Goal: Task Accomplishment & Management: Manage account settings

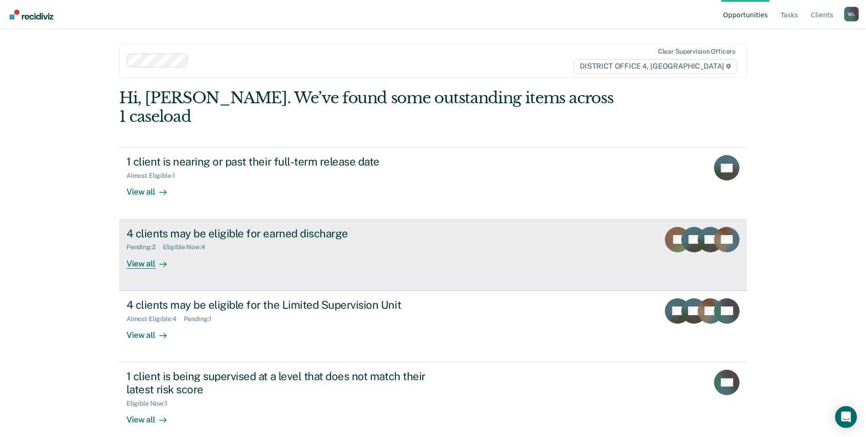
click at [144, 251] on div "View all" at bounding box center [151, 260] width 51 height 18
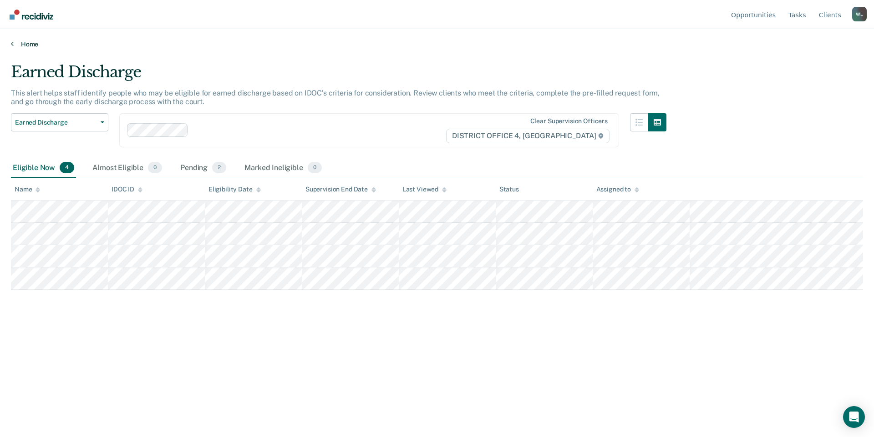
click at [14, 44] on link "Home" at bounding box center [437, 44] width 852 height 8
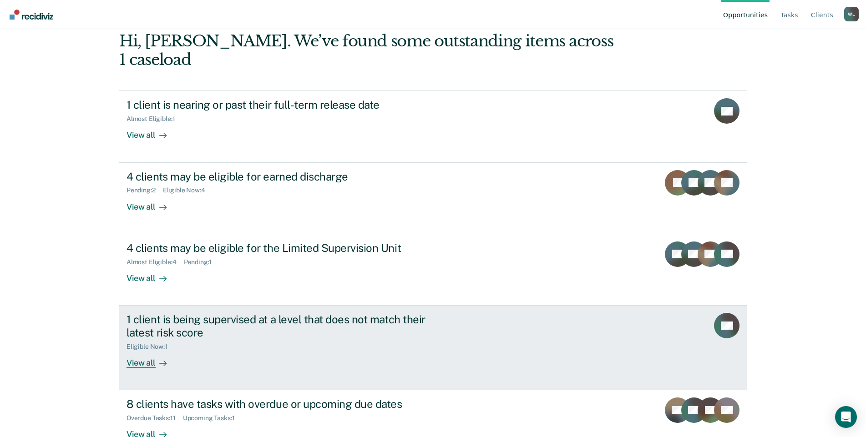
scroll to position [63, 0]
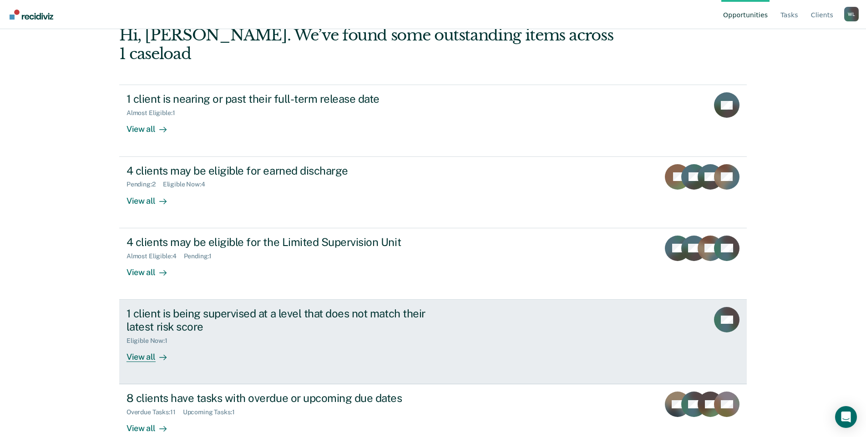
click at [136, 344] on div "View all" at bounding box center [151, 353] width 51 height 18
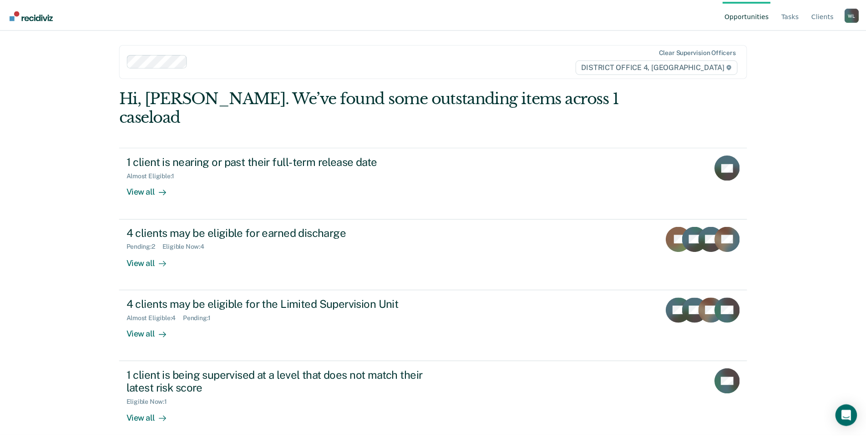
scroll to position [63, 0]
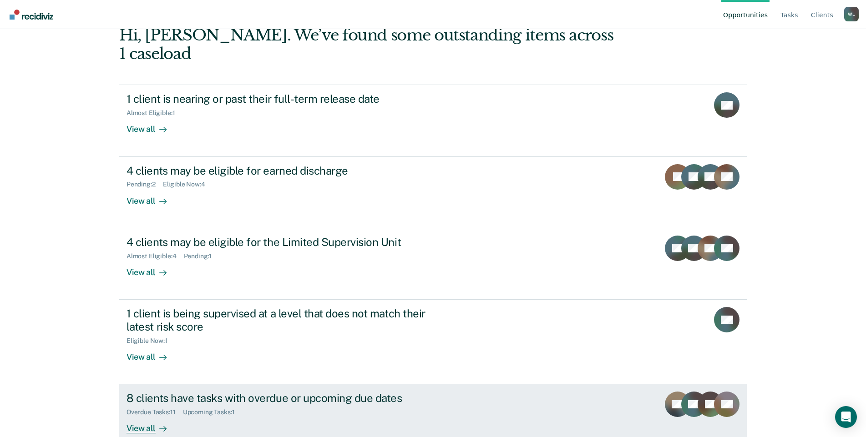
click at [147, 416] on div "View all" at bounding box center [151, 425] width 51 height 18
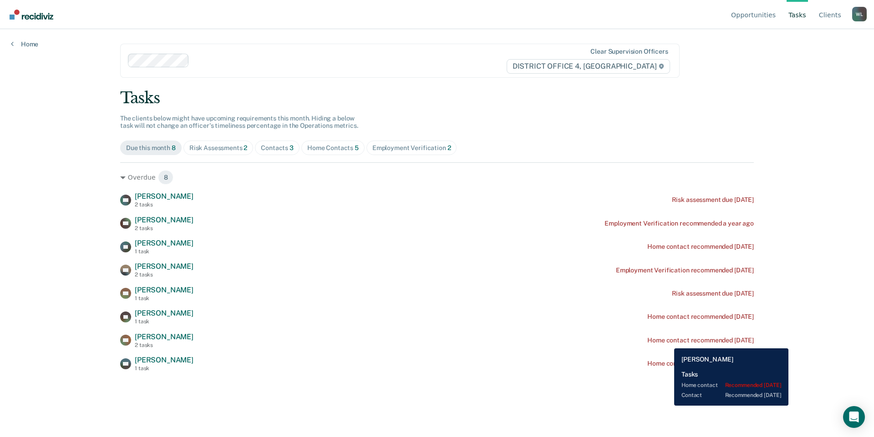
click at [667, 342] on div "Home contact recommended [DATE]" at bounding box center [700, 341] width 106 height 8
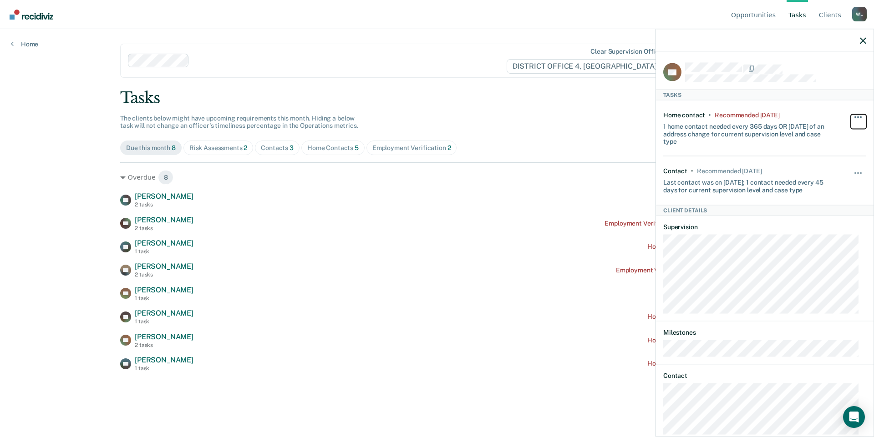
click at [857, 116] on span "button" at bounding box center [858, 117] width 2 height 2
click at [755, 177] on div "Last contact was on [DATE]; 1 contact needed every 45 days for current supervis…" at bounding box center [747, 184] width 169 height 19
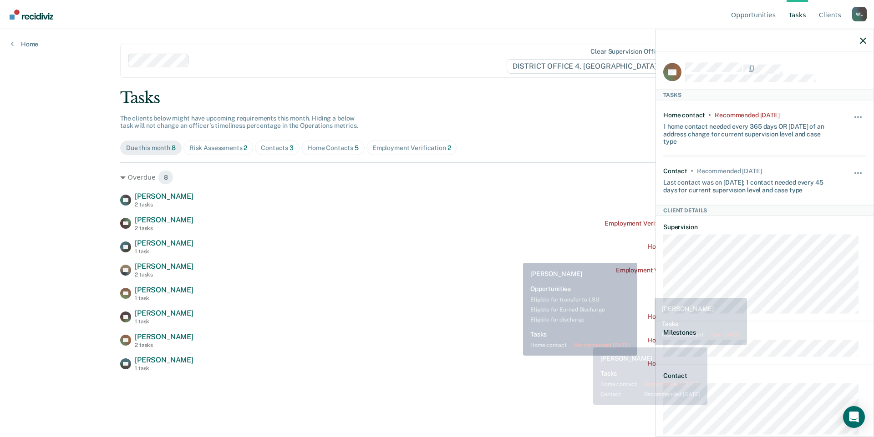
click at [419, 362] on div "SO [PERSON_NAME] 1 task Home contact recommended [DATE]" at bounding box center [436, 364] width 633 height 16
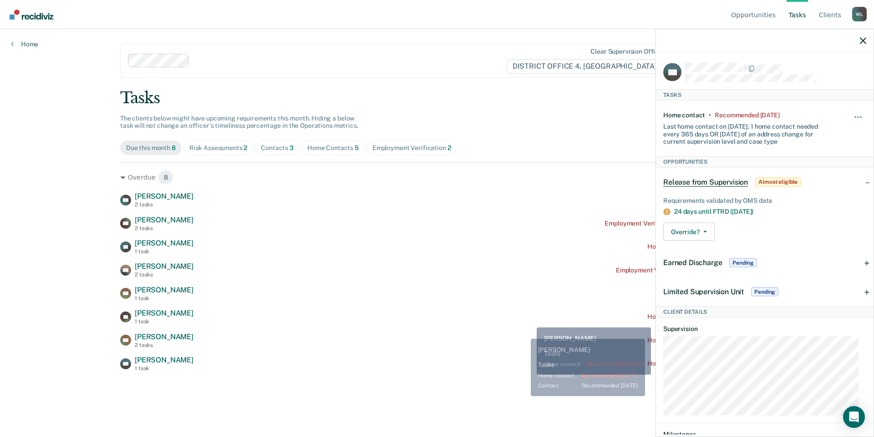
click at [530, 320] on div "SP [PERSON_NAME] 1 task Home contact recommended [DATE]" at bounding box center [436, 317] width 633 height 16
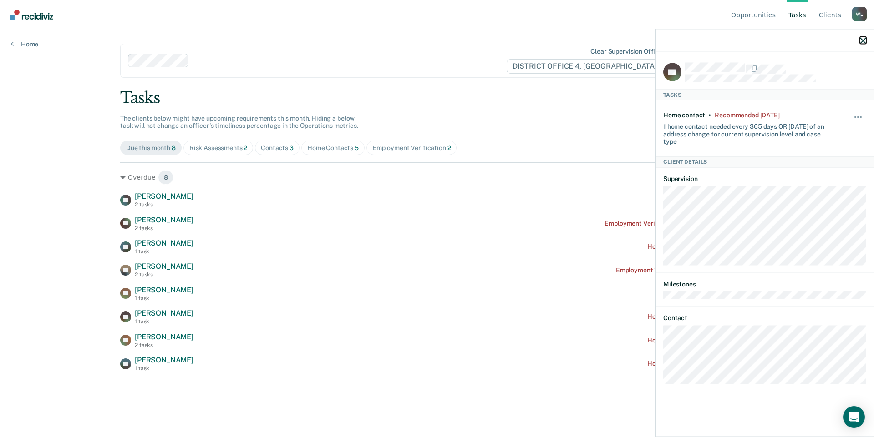
click at [860, 41] on icon "button" at bounding box center [862, 40] width 6 height 6
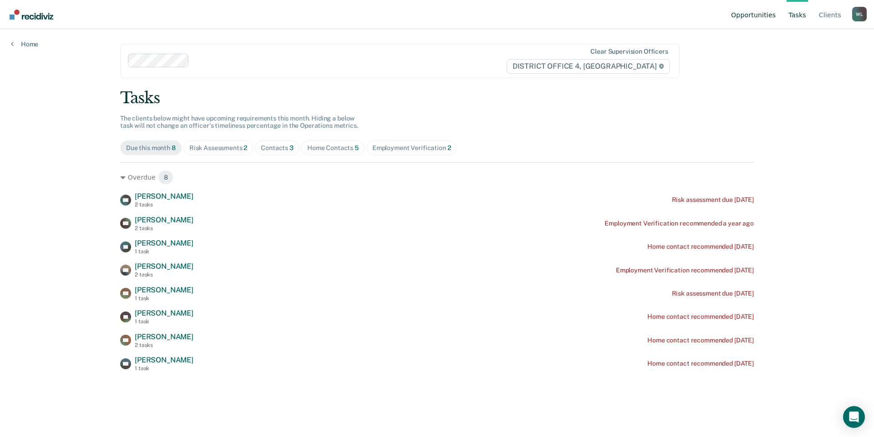
click at [765, 15] on link "Opportunities" at bounding box center [753, 14] width 48 height 29
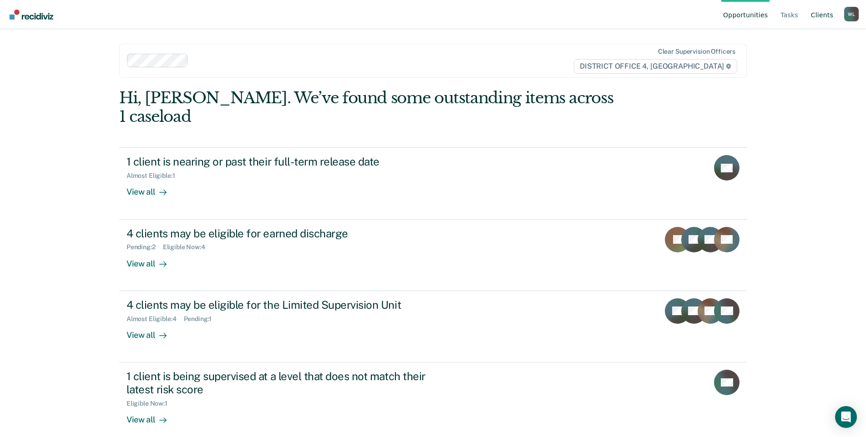
click at [821, 14] on link "Client s" at bounding box center [822, 14] width 26 height 29
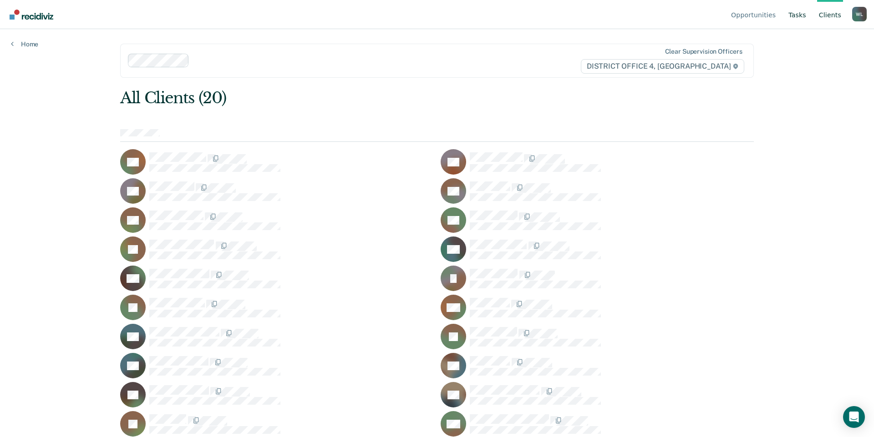
click at [804, 18] on link "Tasks" at bounding box center [796, 14] width 21 height 29
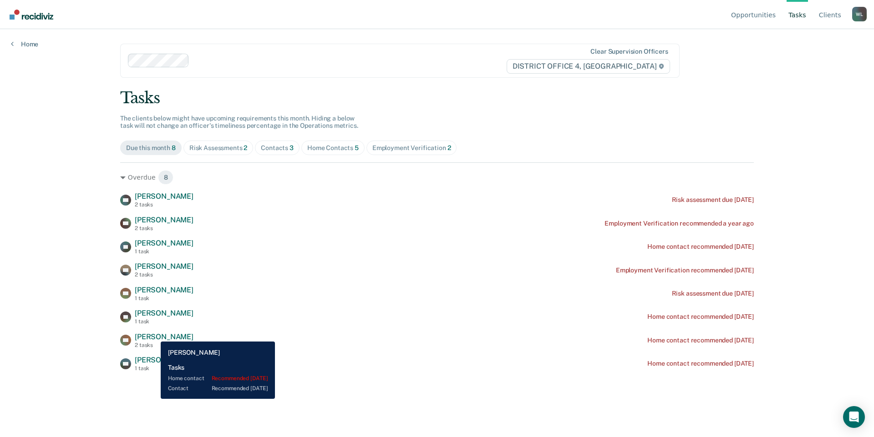
click at [154, 335] on span "[PERSON_NAME]" at bounding box center [164, 337] width 59 height 9
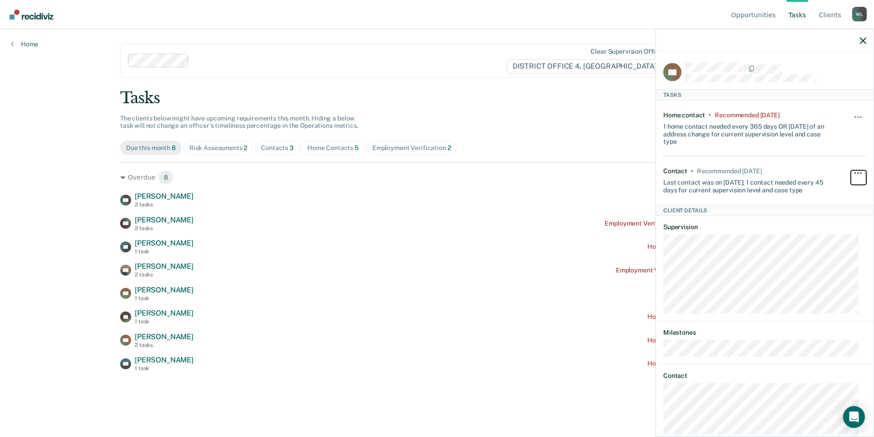
click at [851, 174] on button "button" at bounding box center [857, 178] width 15 height 15
click at [824, 196] on div "Contact • Recommended [DATE] Last contact was on [DATE]; 1 contact needed every…" at bounding box center [764, 181] width 203 height 48
click at [857, 172] on span "button" at bounding box center [858, 173] width 2 height 2
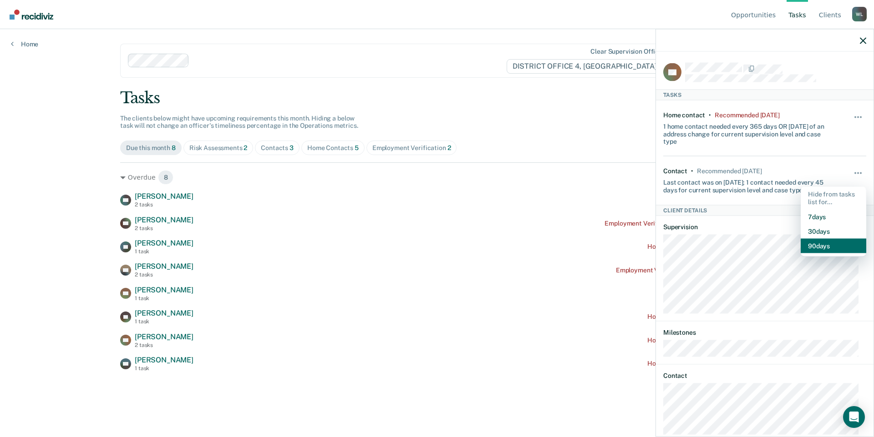
click at [810, 245] on button "90 days" at bounding box center [833, 245] width 66 height 15
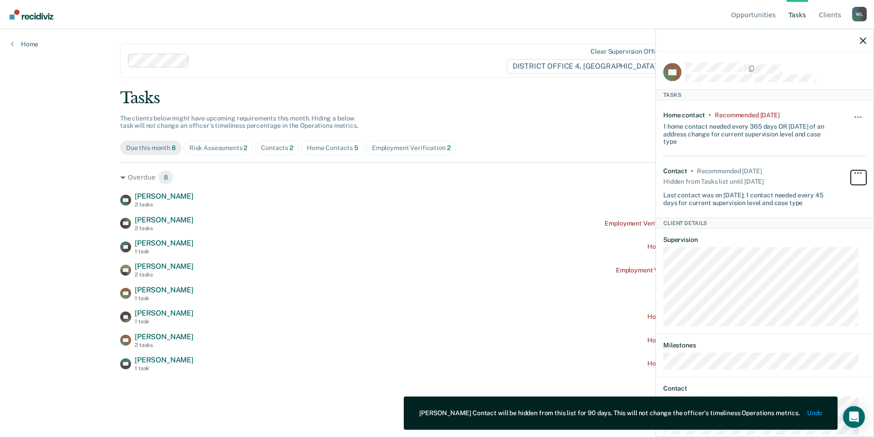
click at [853, 172] on button "button" at bounding box center [857, 178] width 15 height 15
click at [853, 115] on button "button" at bounding box center [857, 121] width 15 height 15
click at [817, 189] on button "90 days" at bounding box center [833, 189] width 66 height 15
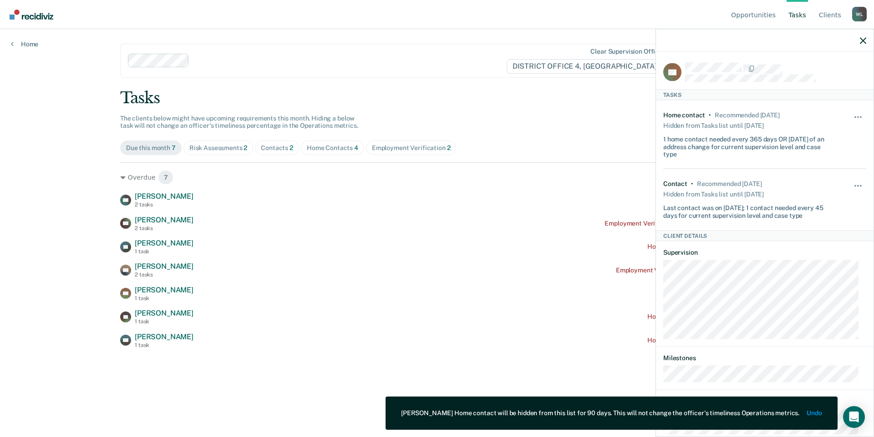
click at [153, 373] on main "Clear supervision officers DISTRICT OFFICE 4, BOISE Tasks The clients below mig…" at bounding box center [436, 222] width 655 height 386
click at [858, 40] on div at bounding box center [764, 40] width 217 height 23
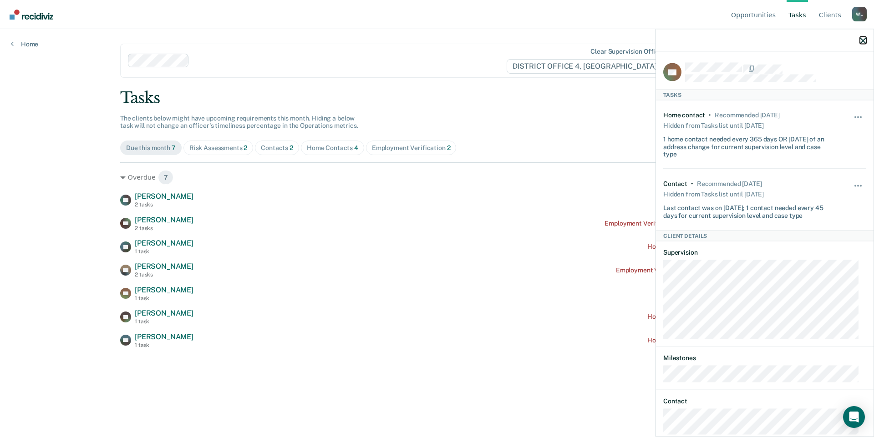
click at [863, 42] on icon "button" at bounding box center [862, 40] width 6 height 6
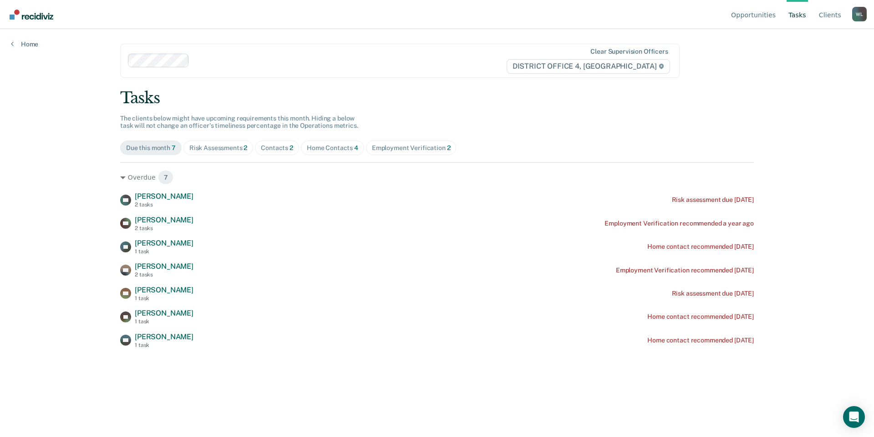
click at [859, 16] on div "[PERSON_NAME]" at bounding box center [859, 14] width 15 height 15
click at [819, 57] on link "How it works" at bounding box center [822, 57] width 59 height 8
click at [760, 17] on link "Opportunities" at bounding box center [753, 14] width 48 height 29
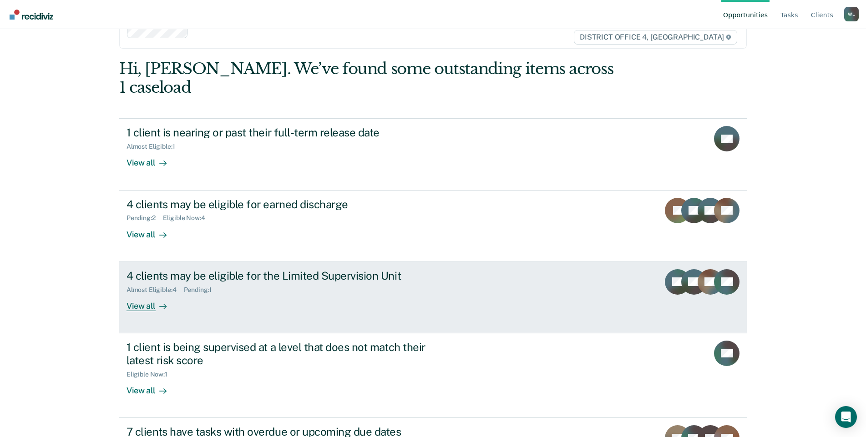
scroll to position [63, 0]
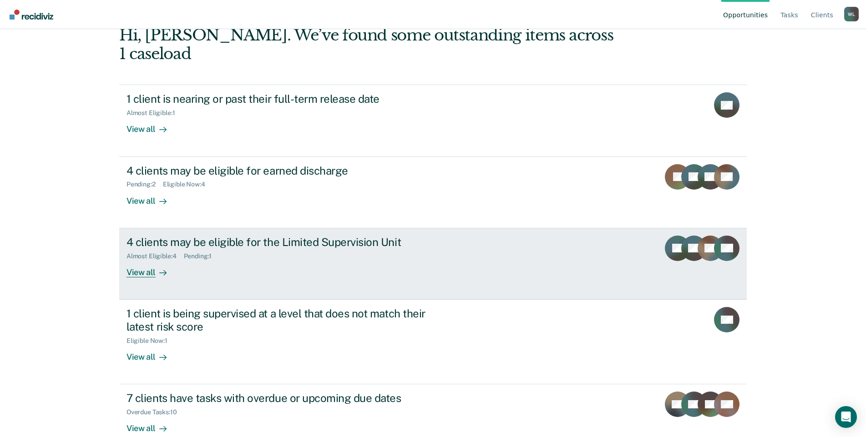
click at [205, 236] on div "4 clients may be eligible for the Limited Supervision Unit" at bounding box center [285, 242] width 319 height 13
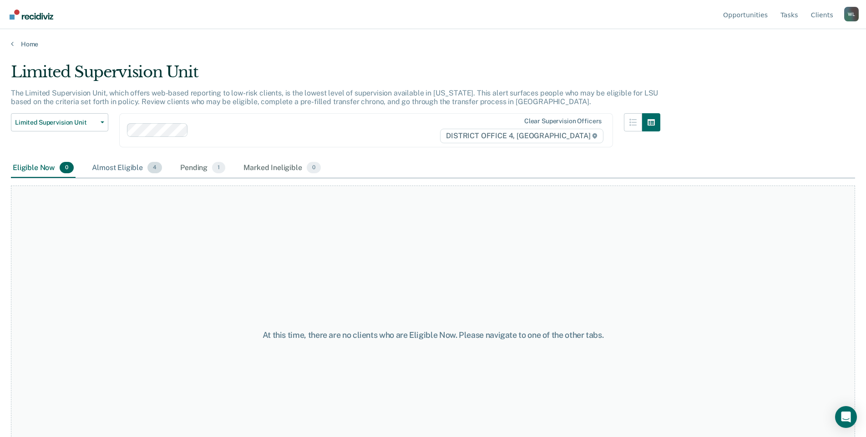
click at [129, 168] on div "Almost Eligible 4" at bounding box center [127, 168] width 74 height 20
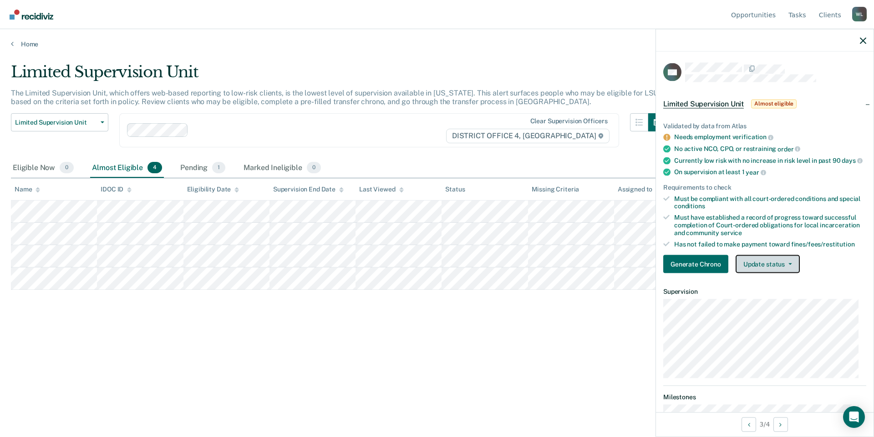
click at [794, 273] on button "Update status" at bounding box center [767, 264] width 64 height 18
click at [834, 270] on div "Generate Chrono Update status Mark Pending Mark Ineligible" at bounding box center [764, 264] width 203 height 18
click at [860, 102] on div "Limited Supervision Unit Almost eligible" at bounding box center [764, 103] width 217 height 29
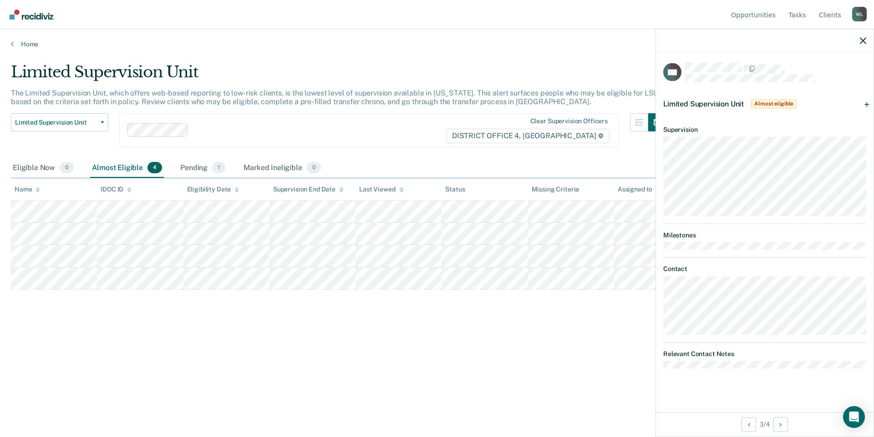
click at [108, 337] on div "Limited Supervision Unit The Limited Supervision Unit, which offers web-based r…" at bounding box center [437, 216] width 852 height 306
click at [862, 40] on icon "button" at bounding box center [862, 40] width 6 height 6
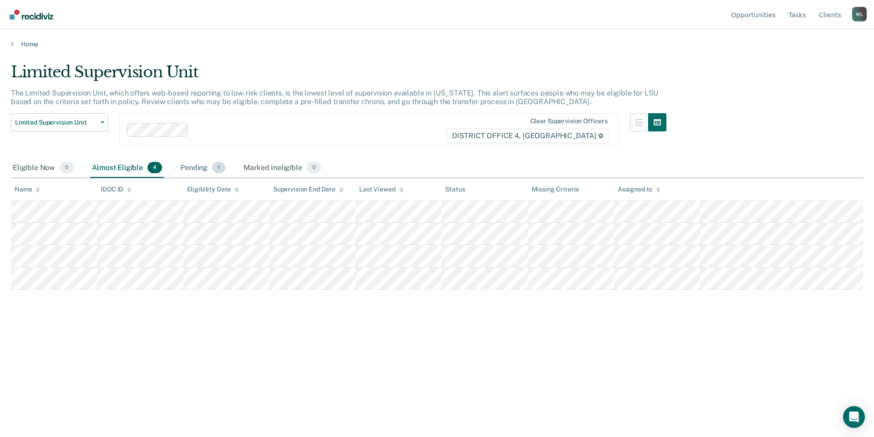
click at [217, 171] on span "1" at bounding box center [218, 168] width 13 height 12
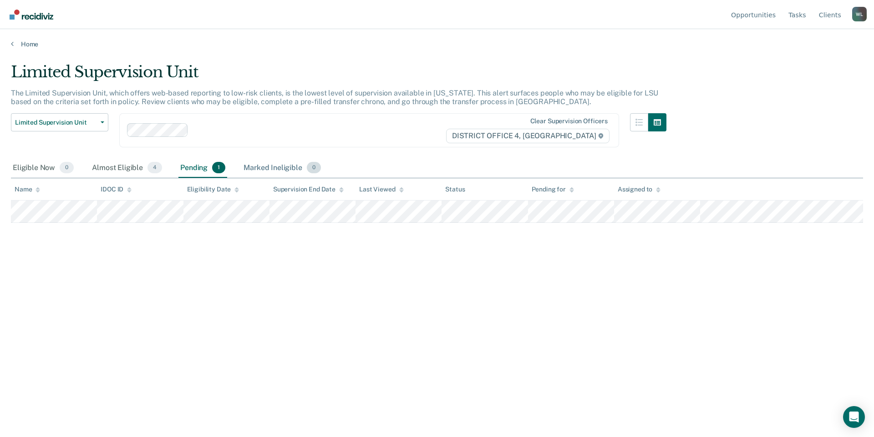
click at [278, 172] on div "Marked Ineligible 0" at bounding box center [282, 168] width 81 height 20
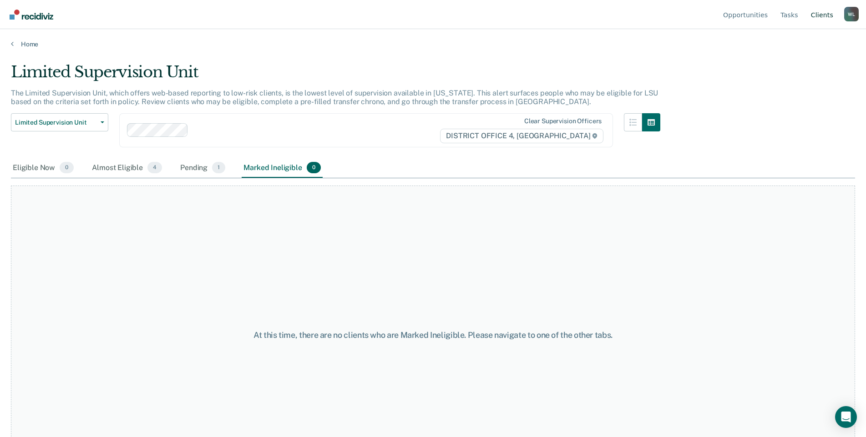
click at [818, 15] on link "Client s" at bounding box center [822, 14] width 26 height 29
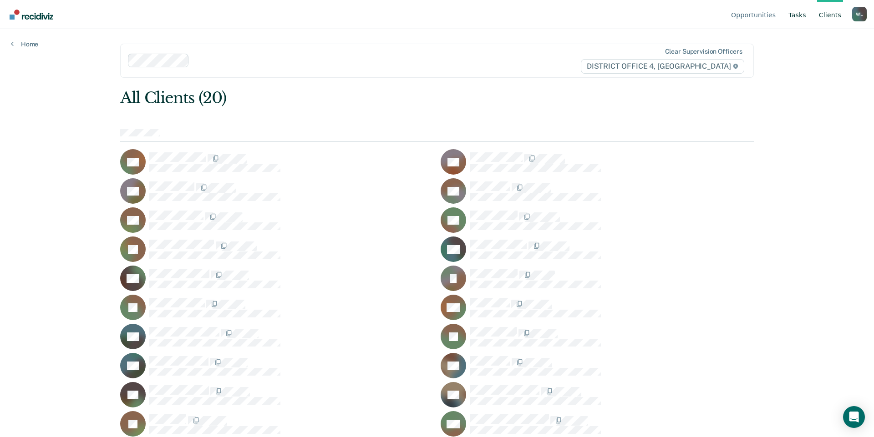
click at [797, 15] on link "Tasks" at bounding box center [796, 14] width 21 height 29
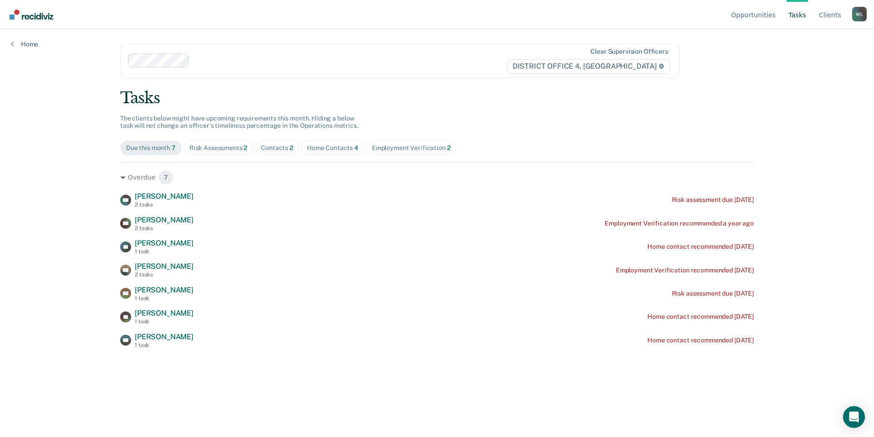
click at [290, 148] on span "2" at bounding box center [291, 147] width 4 height 7
